Goal: Information Seeking & Learning: Learn about a topic

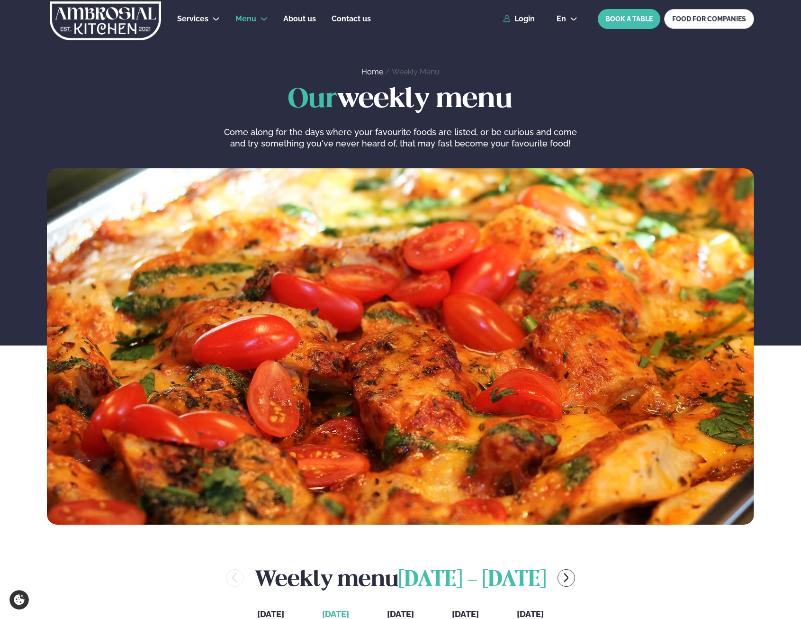
scroll to position [318, 1]
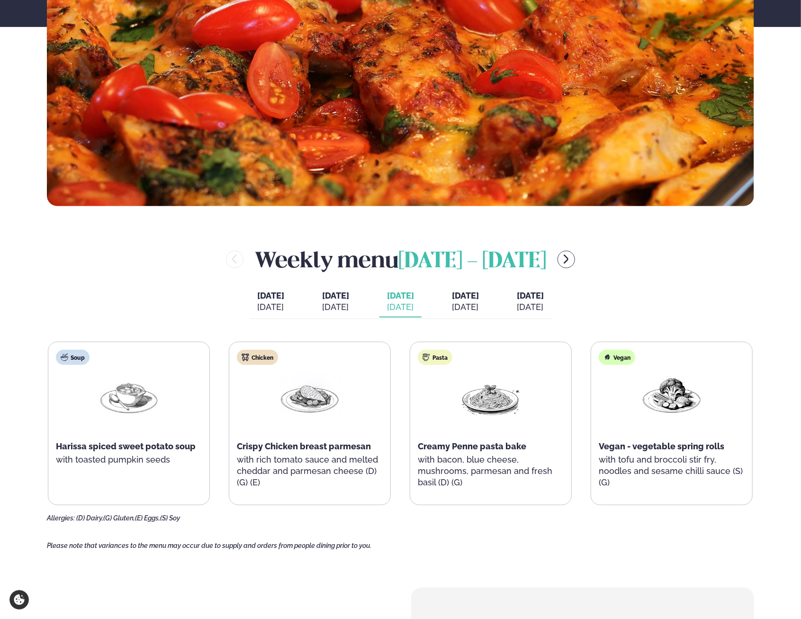
click at [334, 299] on span "[DATE]" at bounding box center [335, 295] width 27 height 10
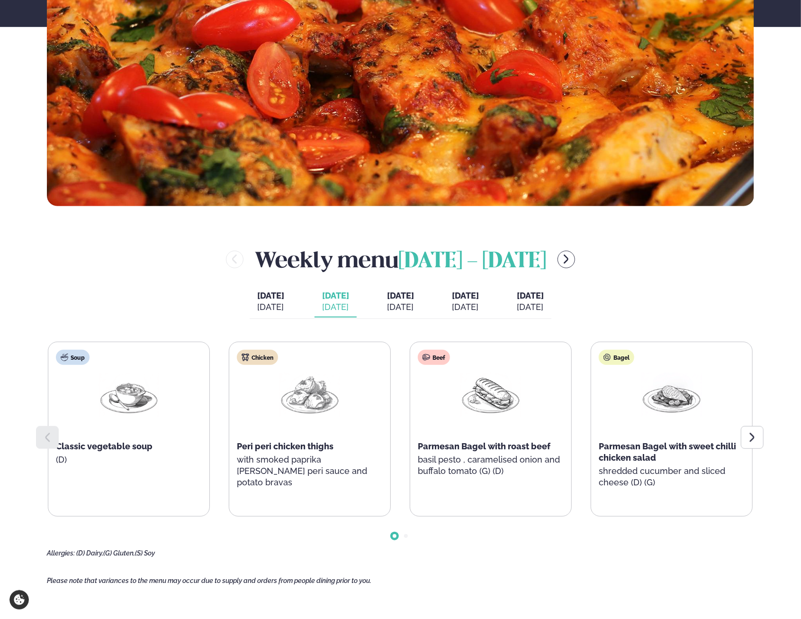
click at [747, 435] on icon at bounding box center [752, 437] width 11 height 11
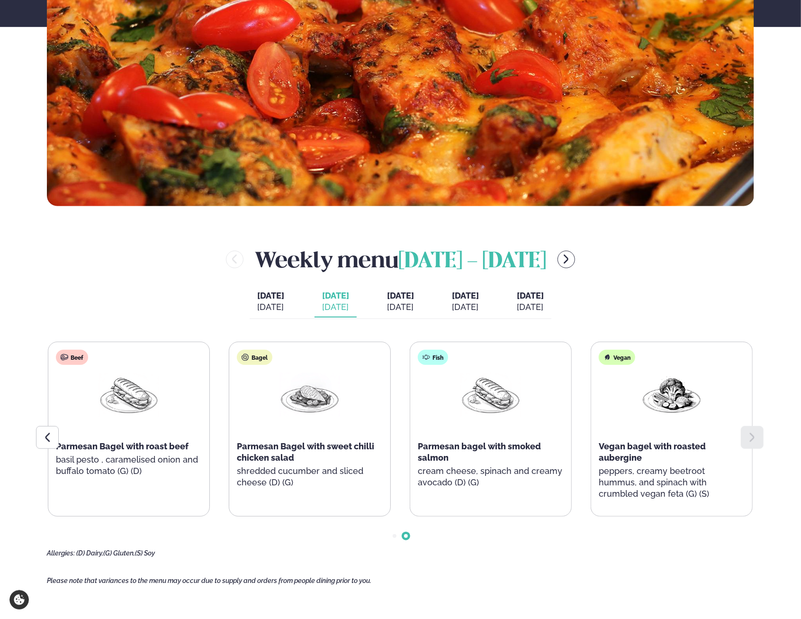
click at [408, 296] on span "[DATE]" at bounding box center [400, 295] width 27 height 11
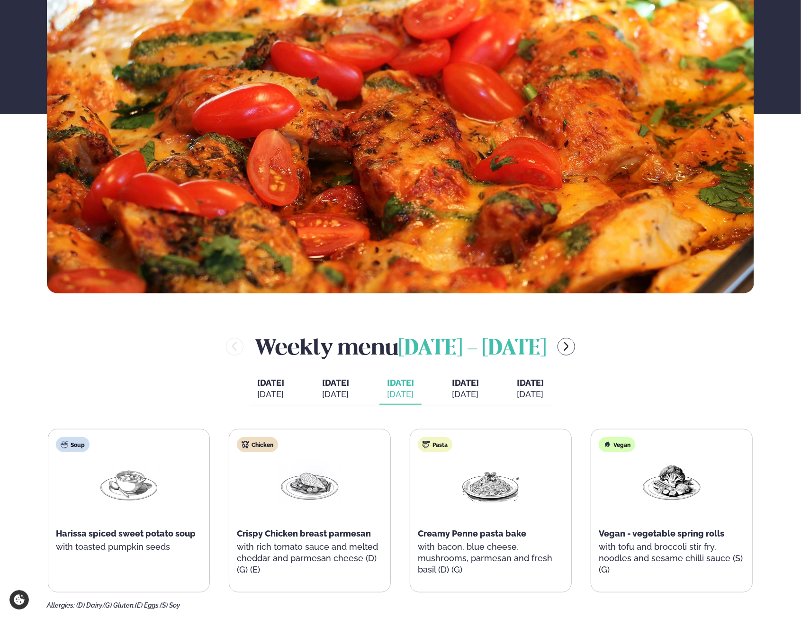
scroll to position [284, 1]
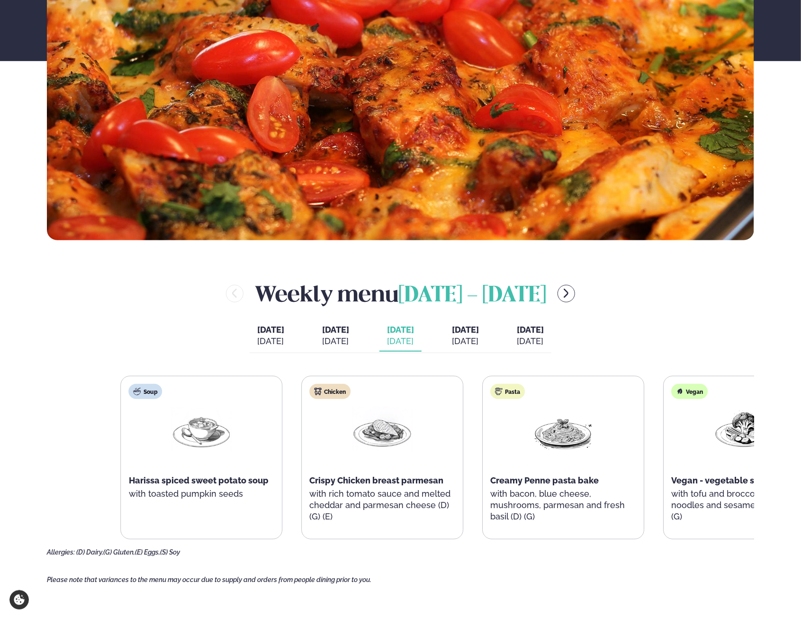
click at [593, 500] on div "Pasta Creamy Penne pasta bake with bacon, blue cheese, mushrooms, parmesan and …" at bounding box center [563, 457] width 161 height 163
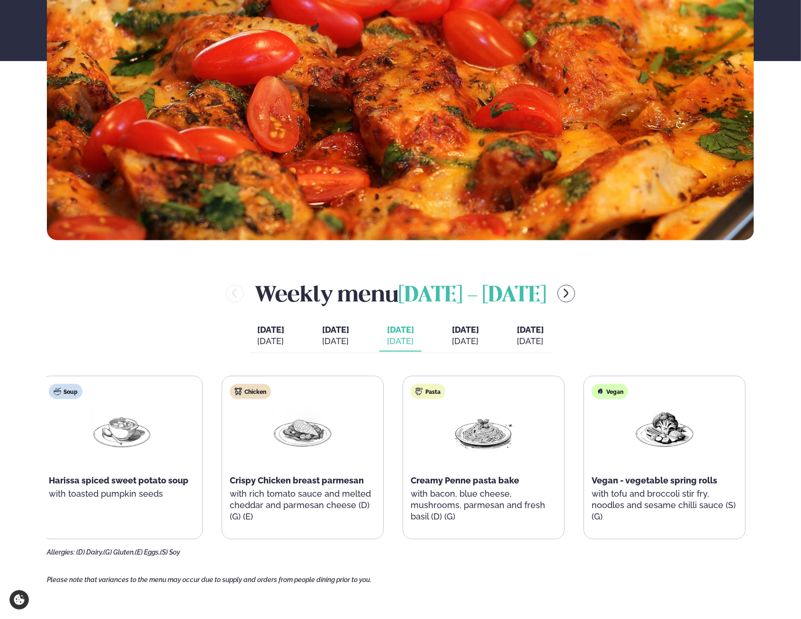
click at [215, 542] on div "Soup Harissa spiced sweet potato soup with toasted pumpkin seeds Chicken Crispy…" at bounding box center [400, 466] width 707 height 180
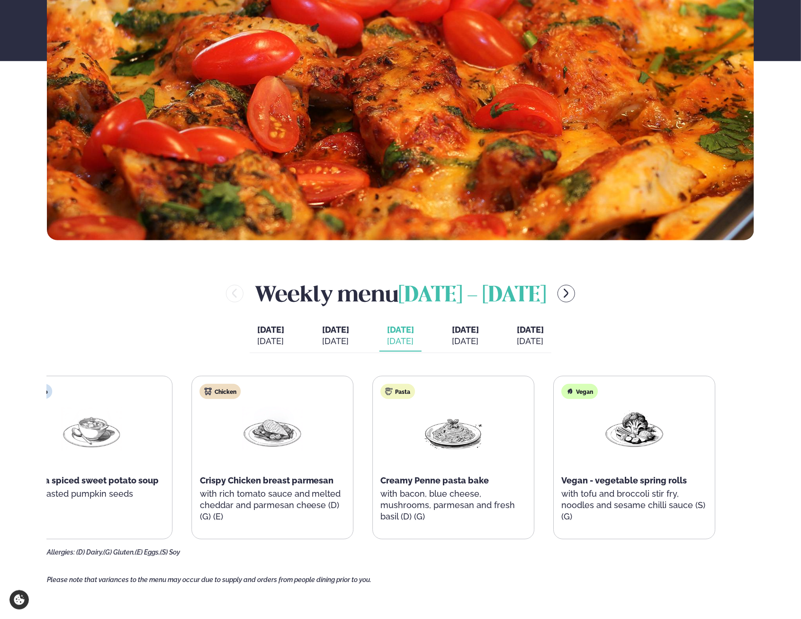
click at [356, 507] on div "Soup Harissa spiced sweet potato soup with toasted pumpkin seeds Chicken Crispy…" at bounding box center [363, 457] width 705 height 163
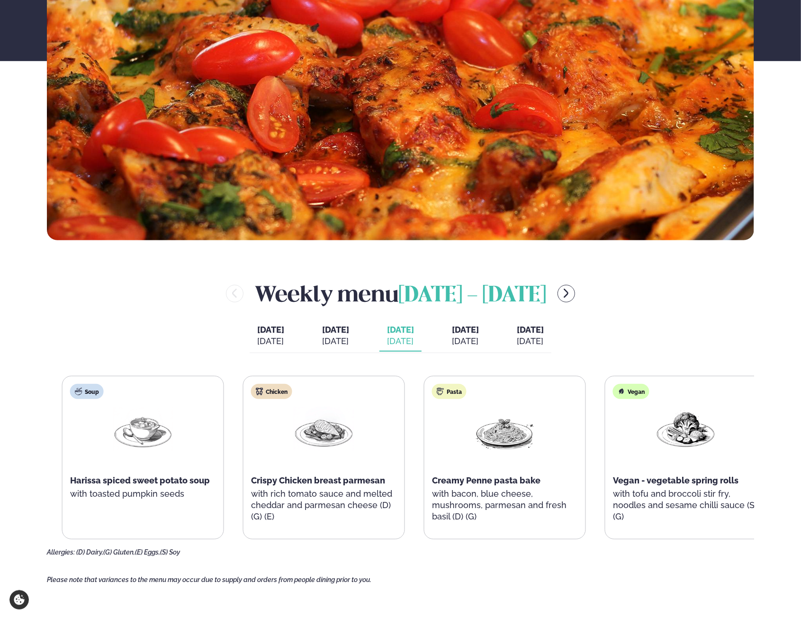
click at [757, 411] on main "Home / Weekly Menu Our weekly menu Come along for the days where your favourite…" at bounding box center [400, 434] width 764 height 1436
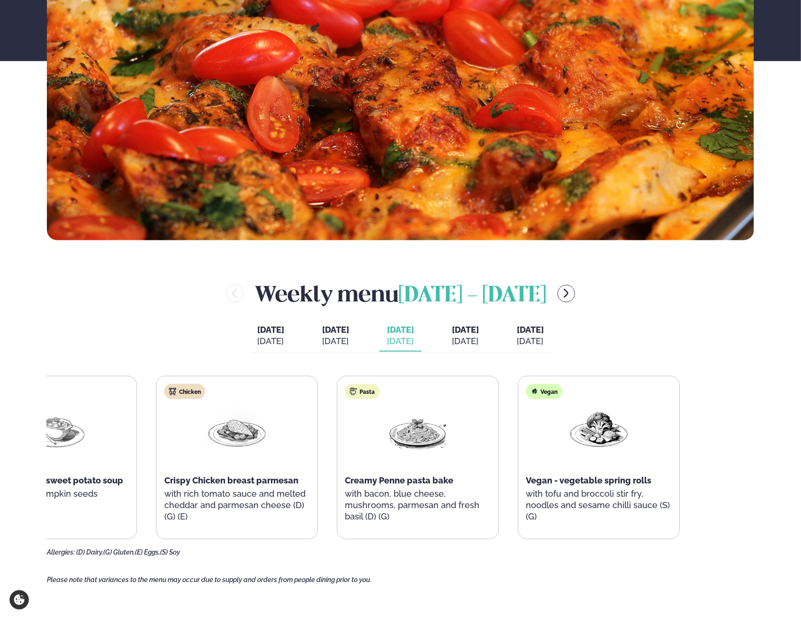
click at [479, 457] on div "Soup Harissa spiced sweet potato soup with toasted pumpkin seeds Chicken Crispy…" at bounding box center [327, 457] width 705 height 163
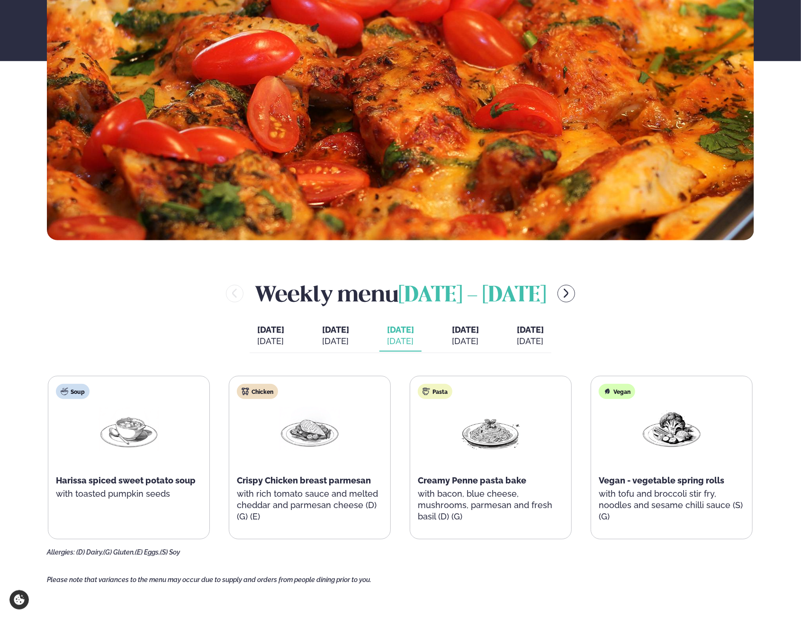
click at [656, 548] on div "Soup Harissa spiced sweet potato soup with toasted pumpkin seeds Chicken Crispy…" at bounding box center [400, 466] width 707 height 180
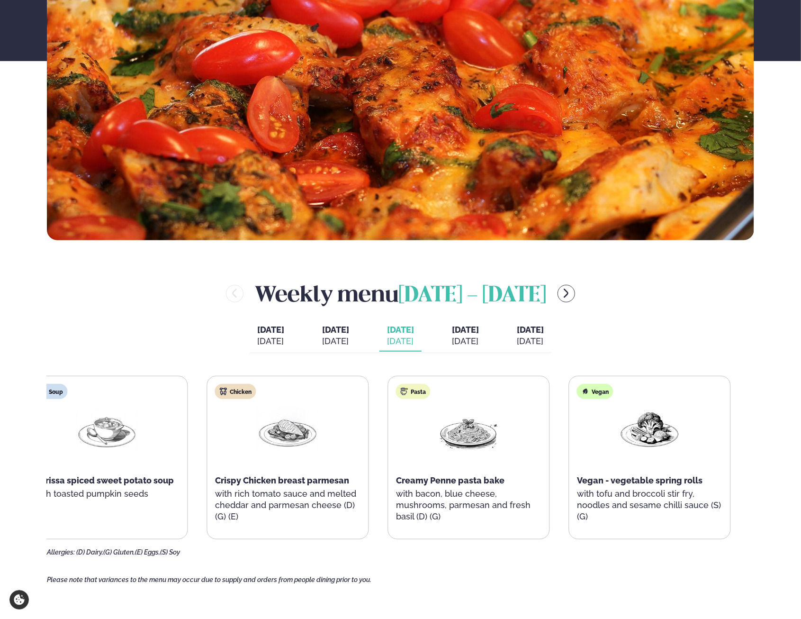
click at [582, 491] on p "with tofu and broccoli stir fry, noodles and sesame chilli sauce (S) (G)" at bounding box center [650, 505] width 146 height 34
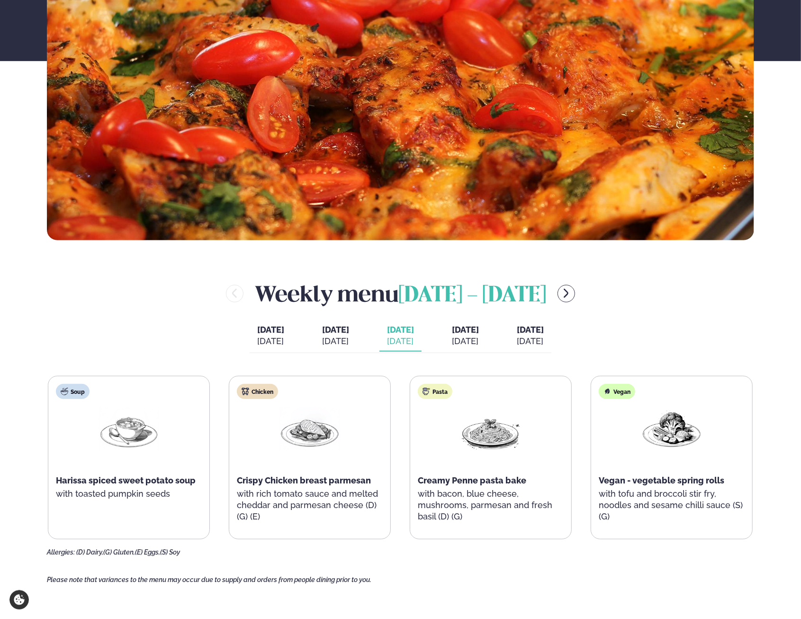
click at [4, 253] on div "Services Lunch for companies Corporate catering Private Party Menu Dalvegur 30 …" at bounding box center [400, 530] width 801 height 1628
